Goal: Information Seeking & Learning: Learn about a topic

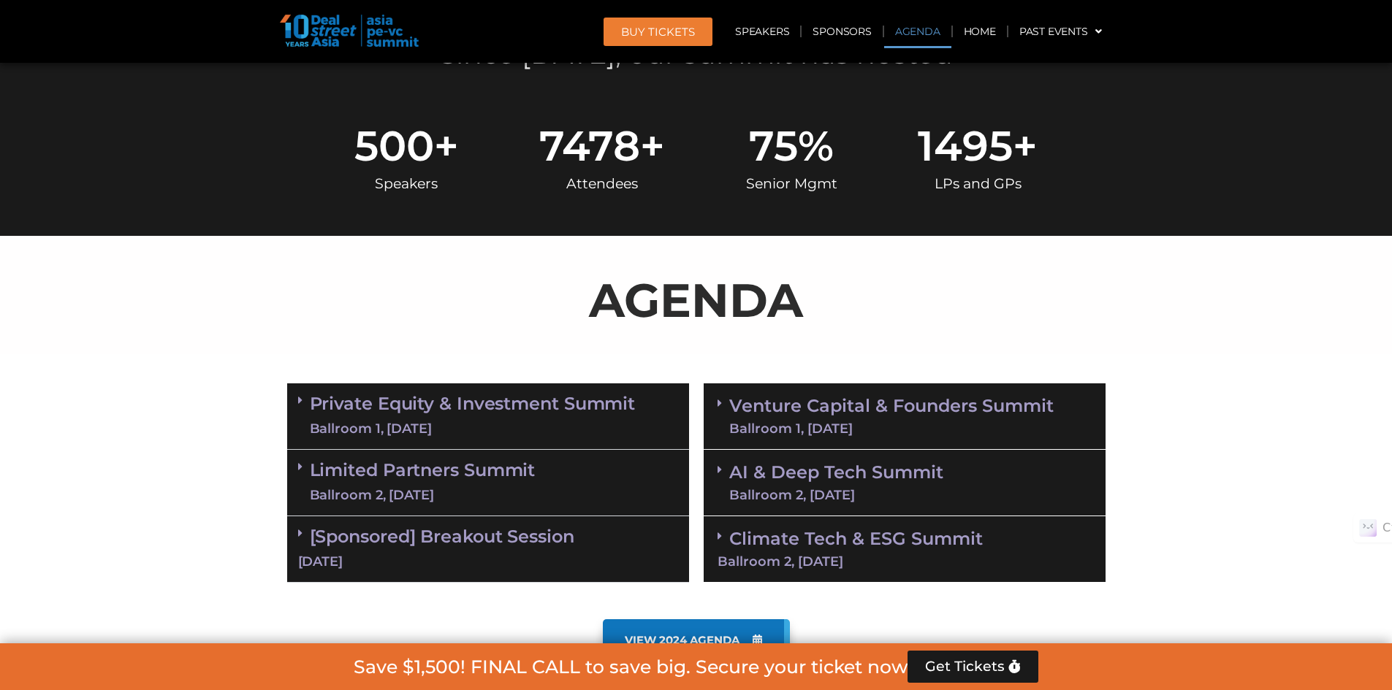
scroll to position [731, 0]
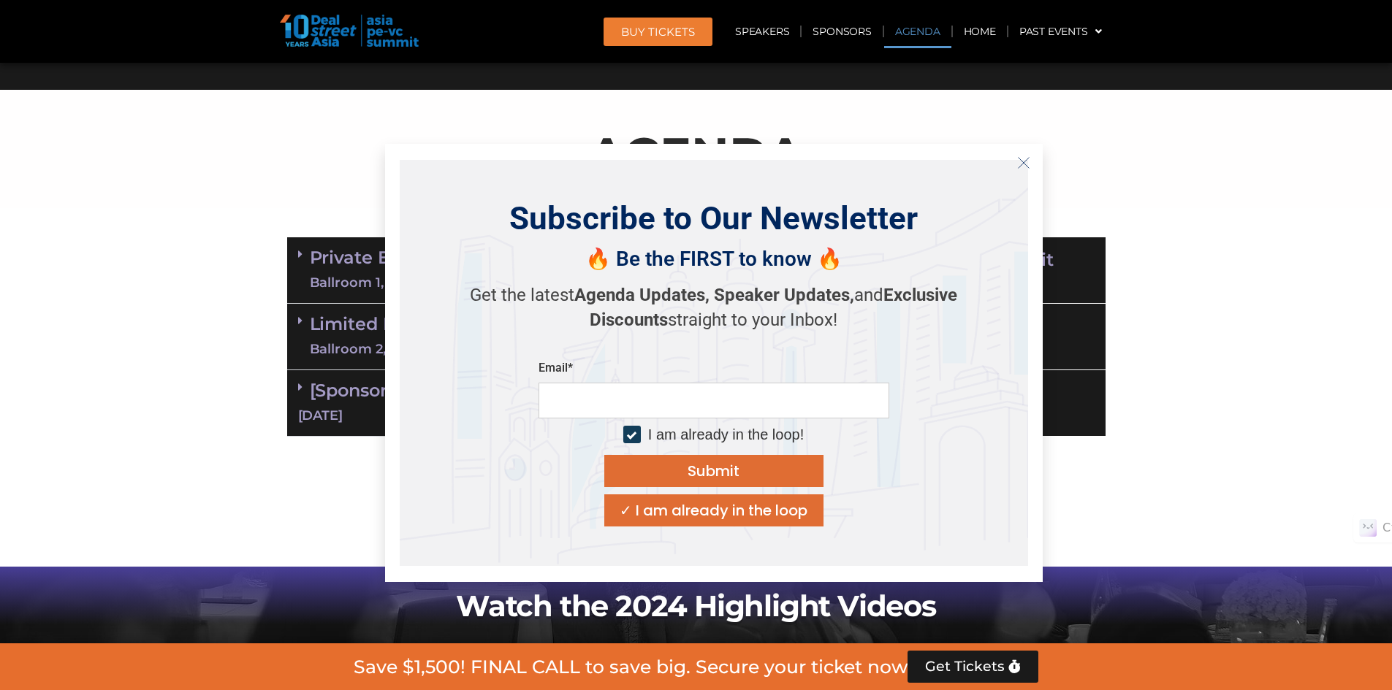
click at [1023, 164] on icon "Close" at bounding box center [1023, 162] width 13 height 13
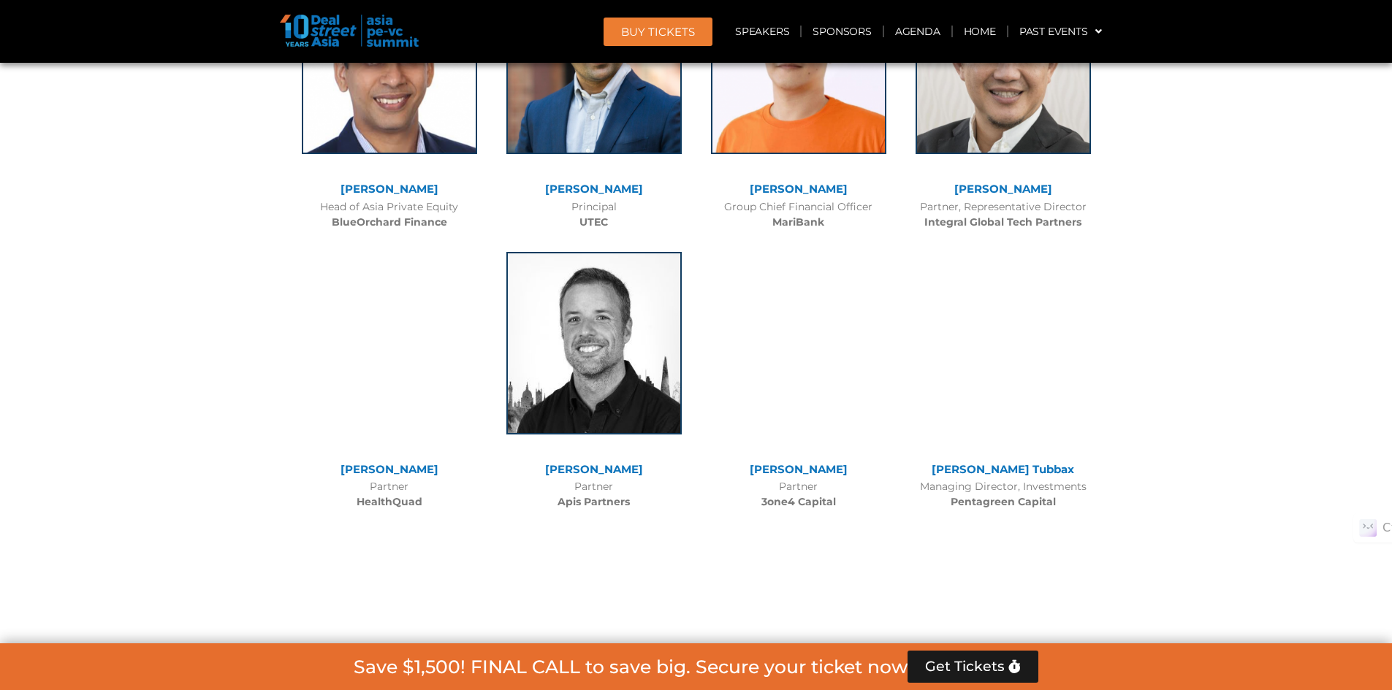
scroll to position [8914, 0]
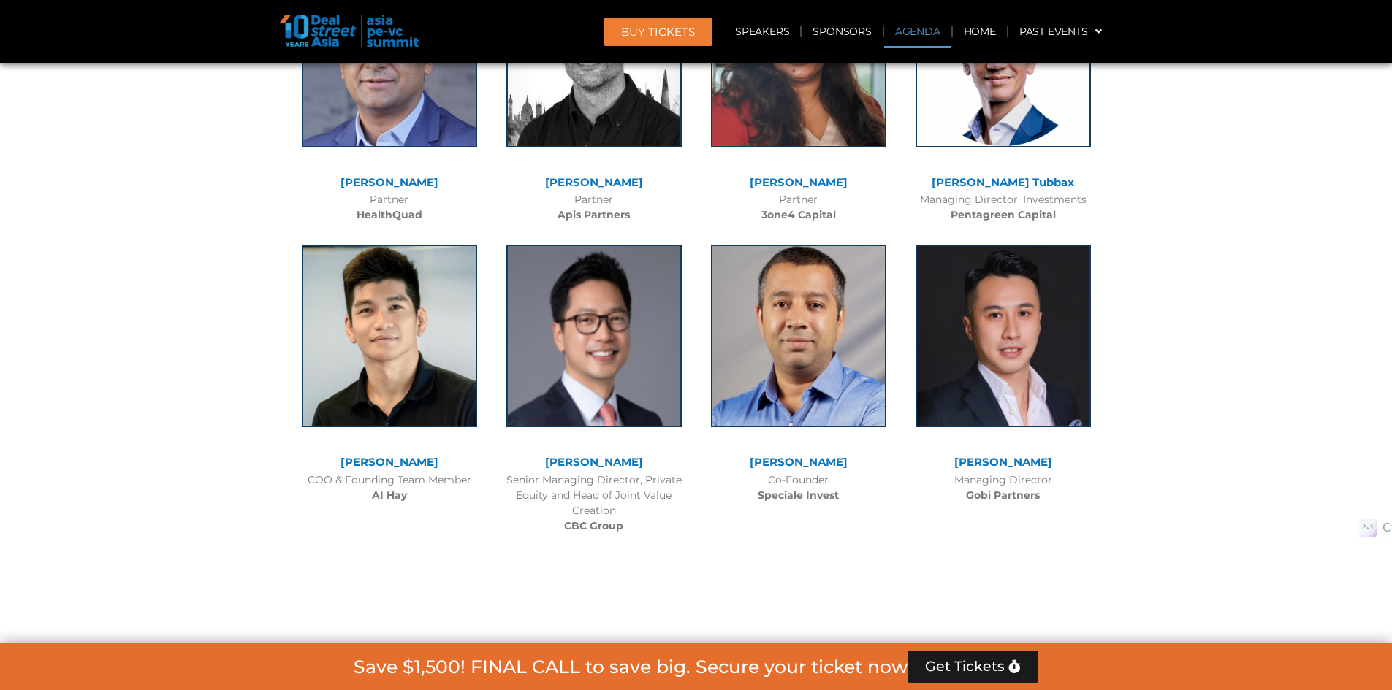
click at [903, 19] on link "Agenda" at bounding box center [917, 32] width 67 height 34
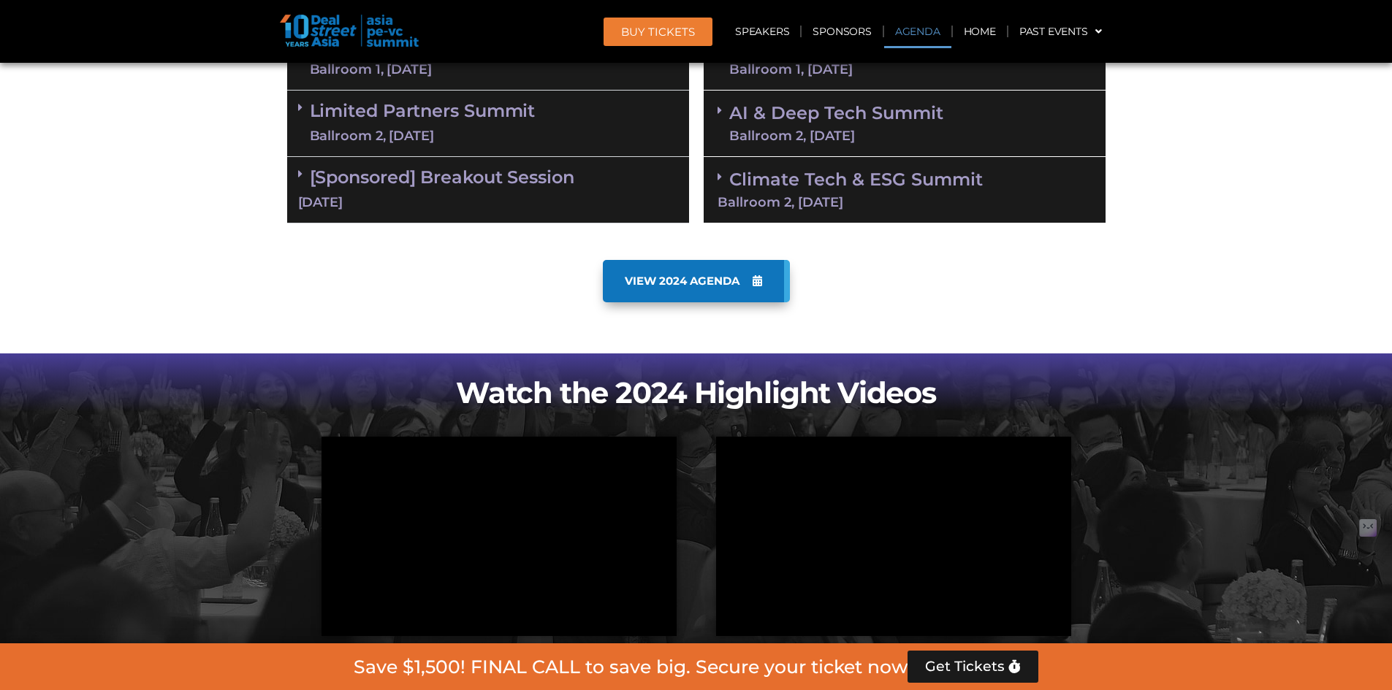
scroll to position [765, 0]
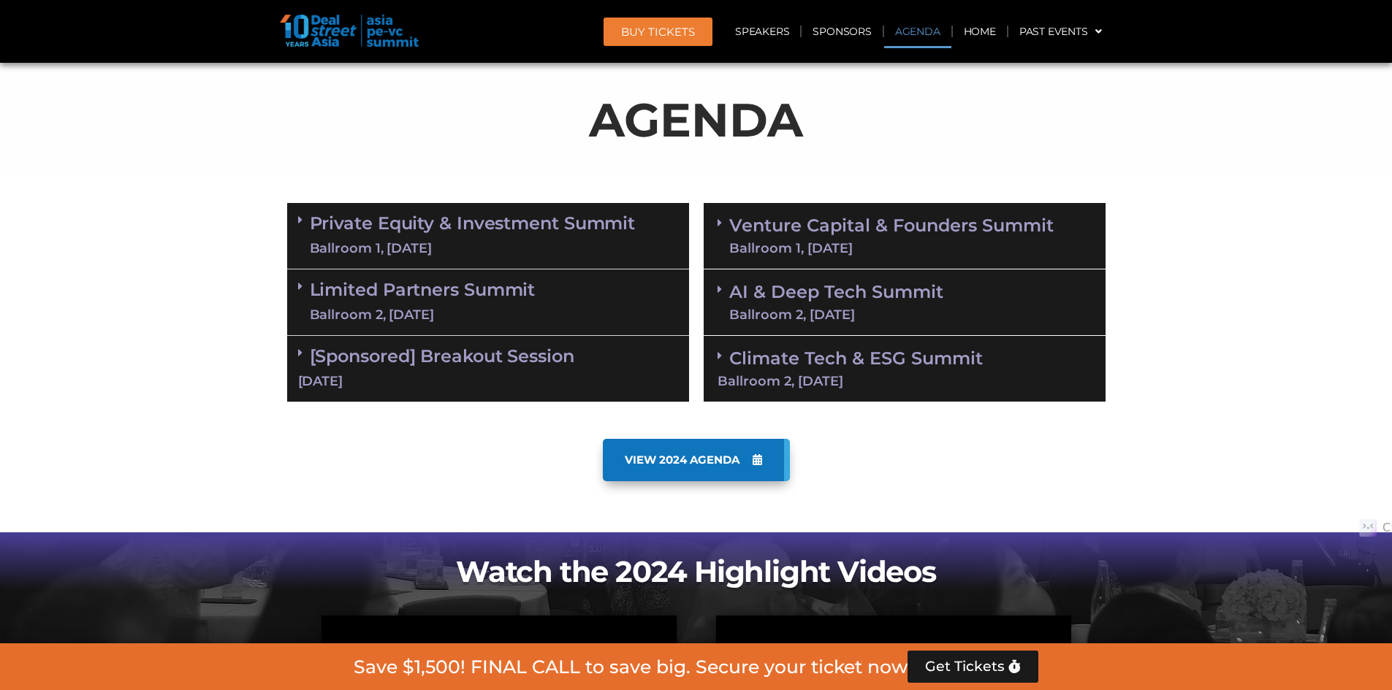
click at [544, 232] on link "Private Equity & Investment Summit Ballroom 1, [DATE]" at bounding box center [473, 236] width 326 height 44
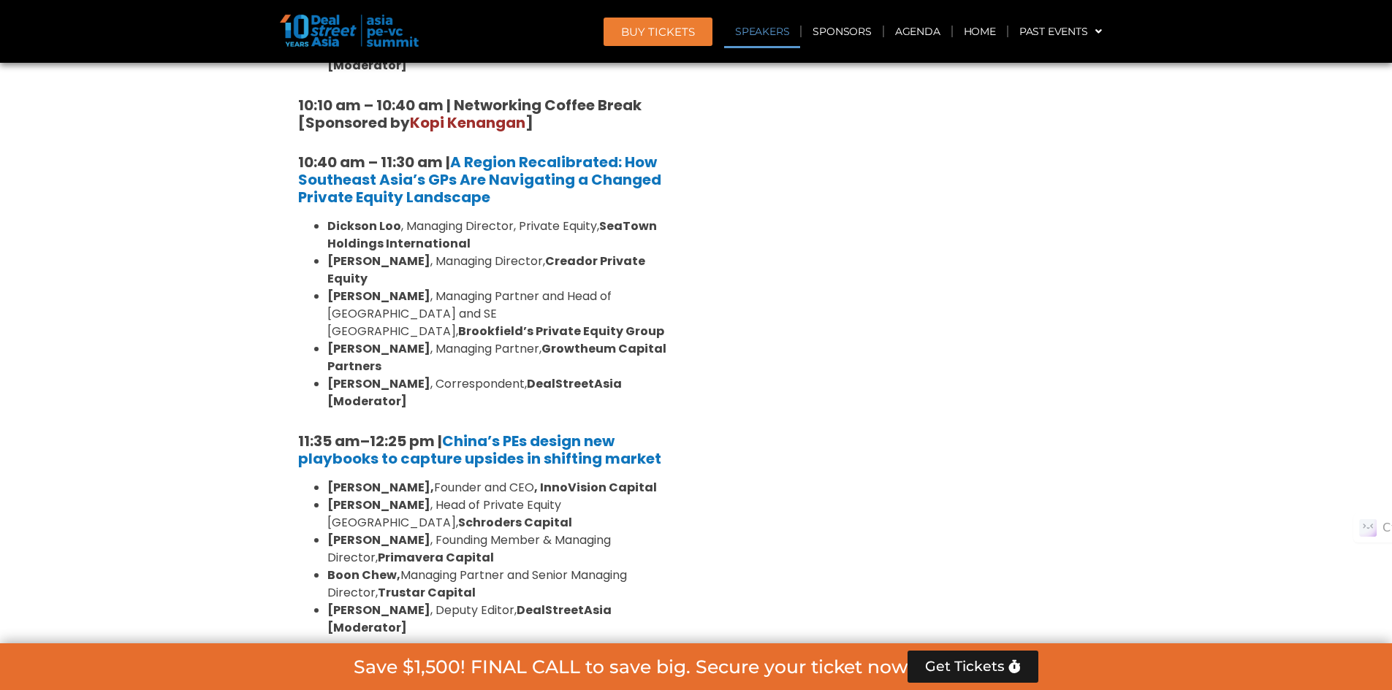
scroll to position [1350, 0]
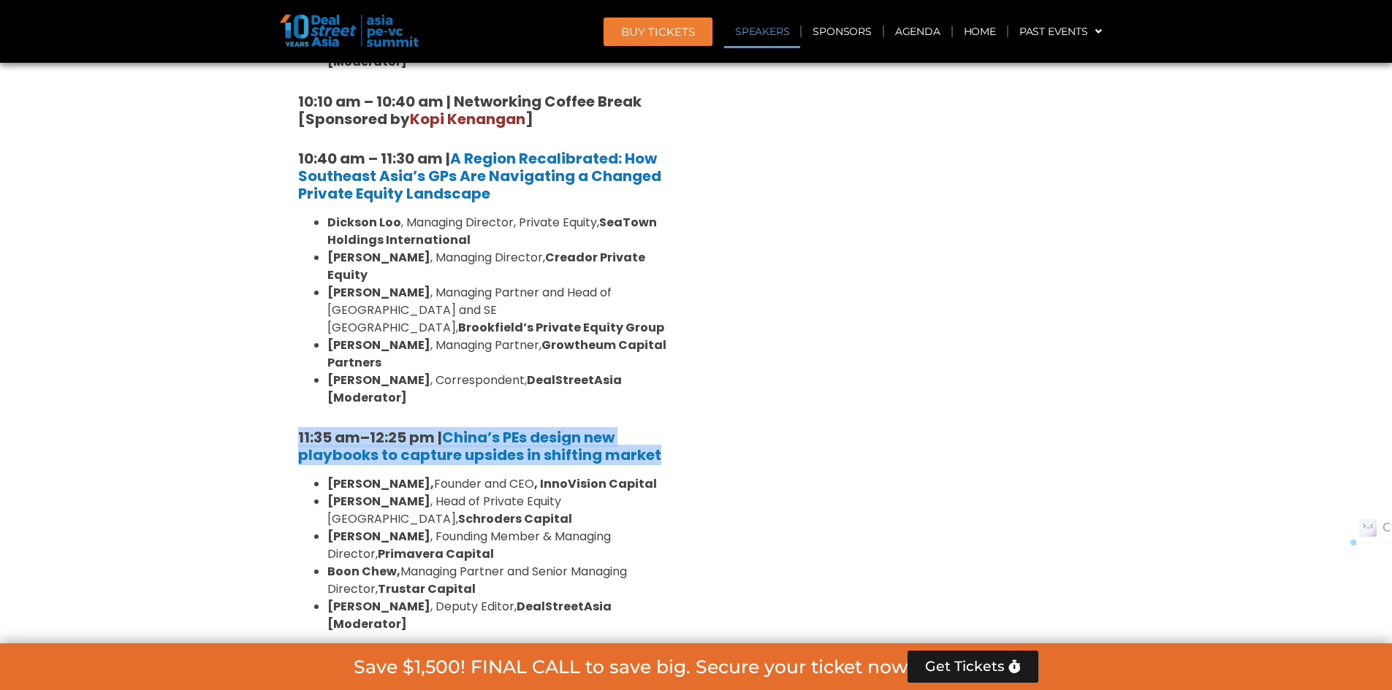
drag, startPoint x: 277, startPoint y: 361, endPoint x: 666, endPoint y: 384, distance: 389.4
copy h5 "11:35 am – 12:25 pm | China’s PEs design new playbooks to capture upsides in sh…"
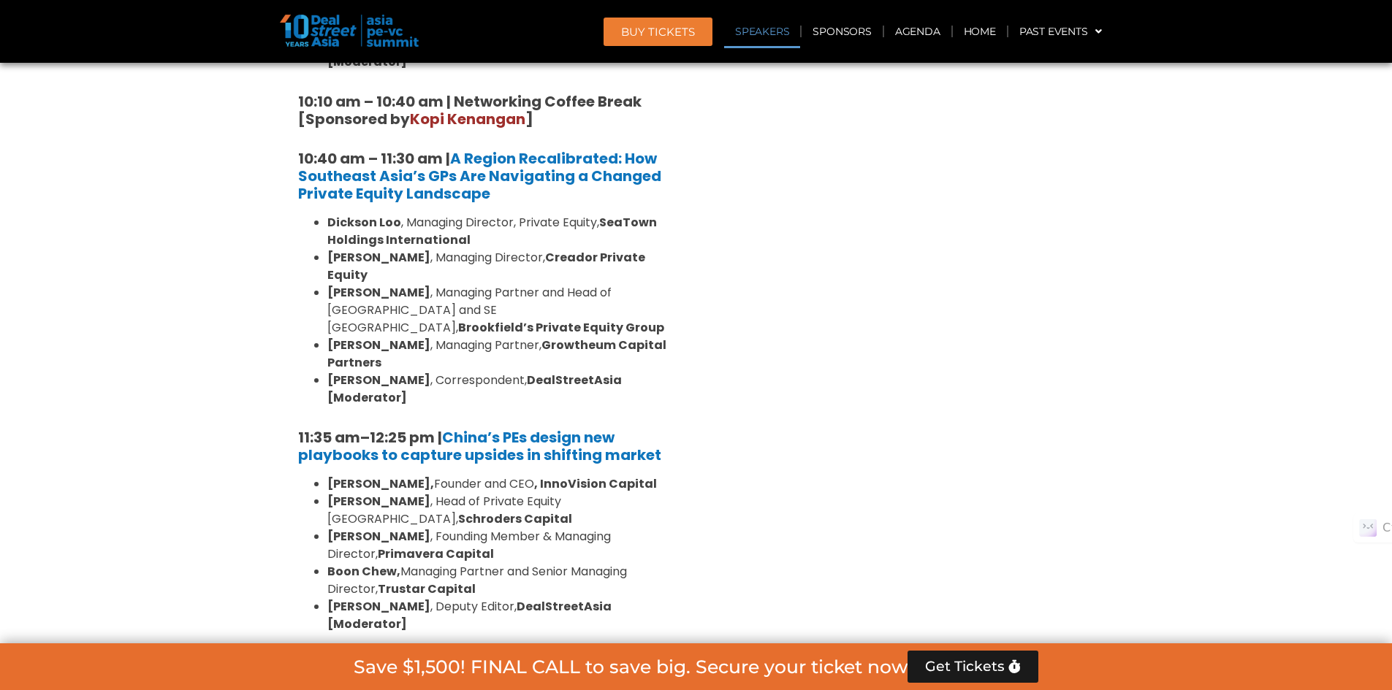
click at [486, 493] on li "Jun Qian , Head of Private Equity China, Schroders Capital" at bounding box center [502, 510] width 351 height 35
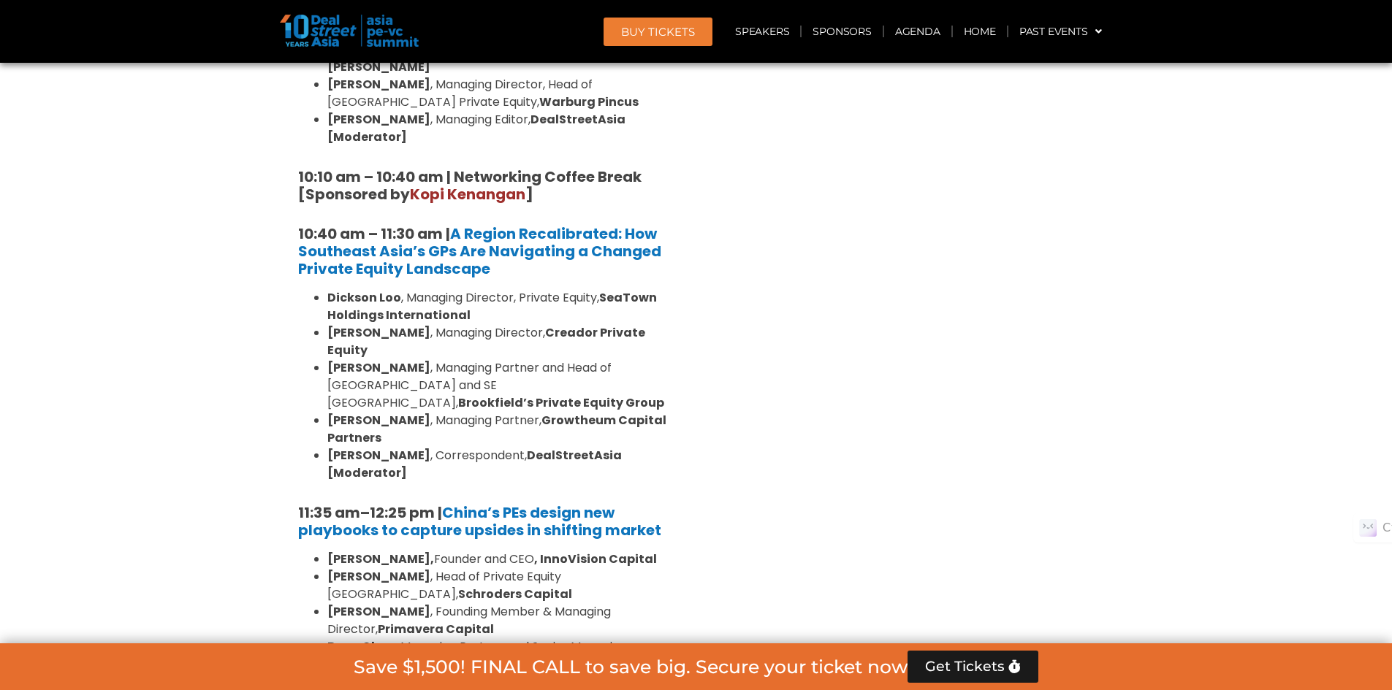
scroll to position [1203, 0]
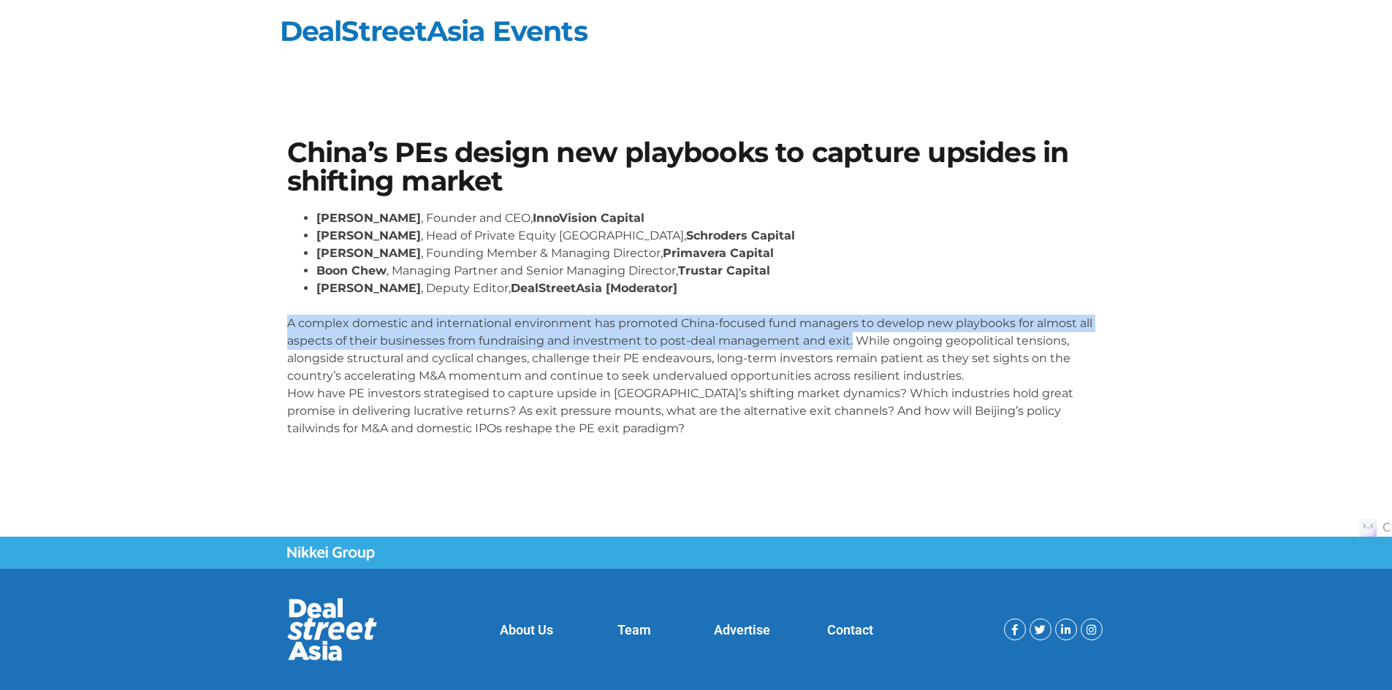
drag, startPoint x: 850, startPoint y: 342, endPoint x: 284, endPoint y: 319, distance: 566.0
click at [284, 319] on div "China’s PEs design new playbooks to capture upsides in shifting market Lane Zha…" at bounding box center [696, 294] width 833 height 325
copy p "A complex domestic and international environment has promoted China-focused fun…"
